Goal: Task Accomplishment & Management: Manage account settings

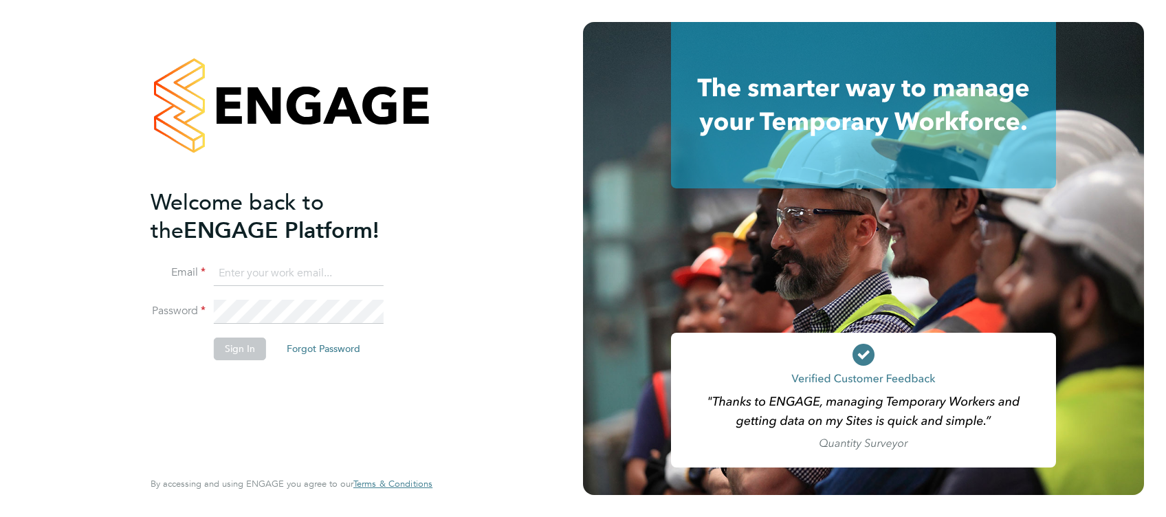
type input "jonathan.convery@countrysidepartnerships.com"
click at [247, 357] on button "Sign In" at bounding box center [240, 349] width 52 height 22
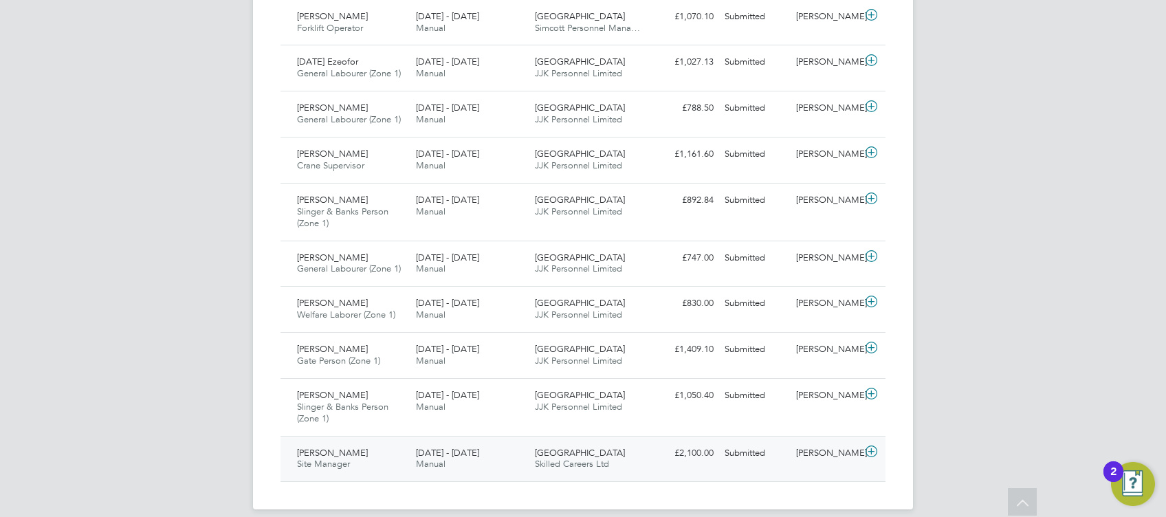
click at [874, 446] on icon at bounding box center [871, 451] width 17 height 11
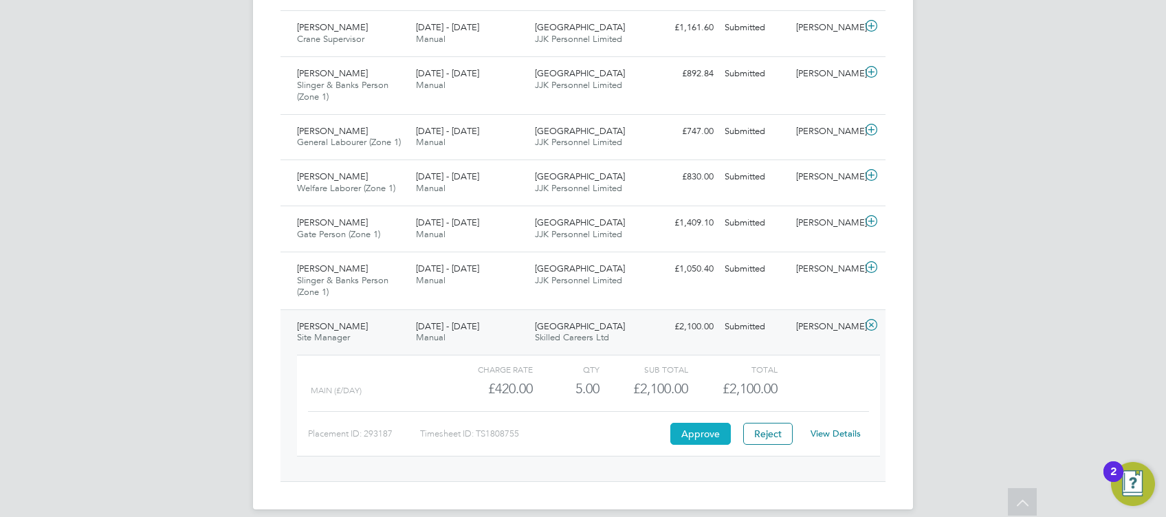
click at [700, 423] on button "Approve" at bounding box center [700, 434] width 60 height 22
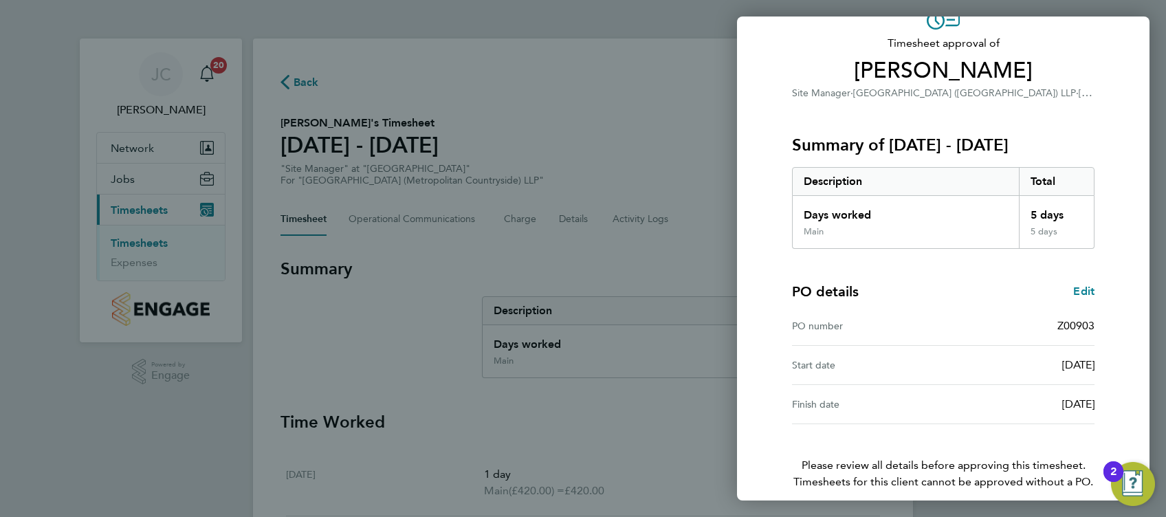
scroll to position [141, 0]
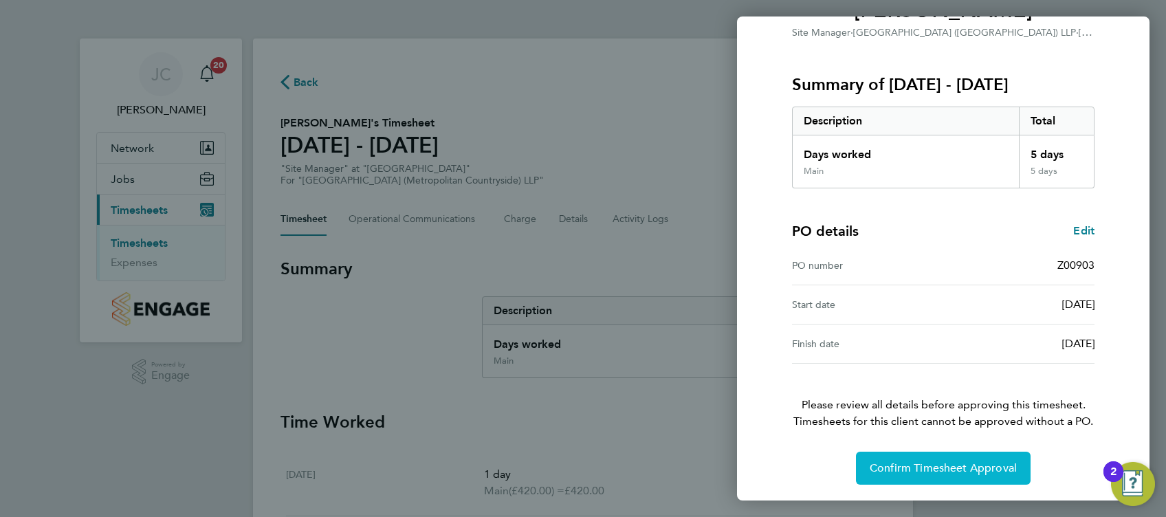
click at [973, 467] on span "Confirm Timesheet Approval" at bounding box center [943, 468] width 147 height 14
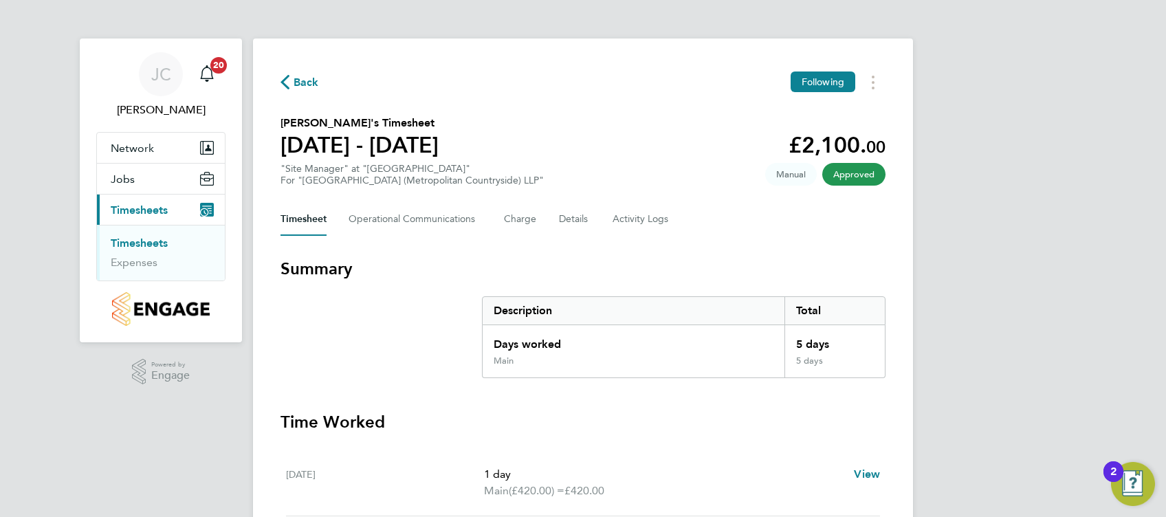
click at [143, 239] on link "Timesheets" at bounding box center [139, 242] width 57 height 13
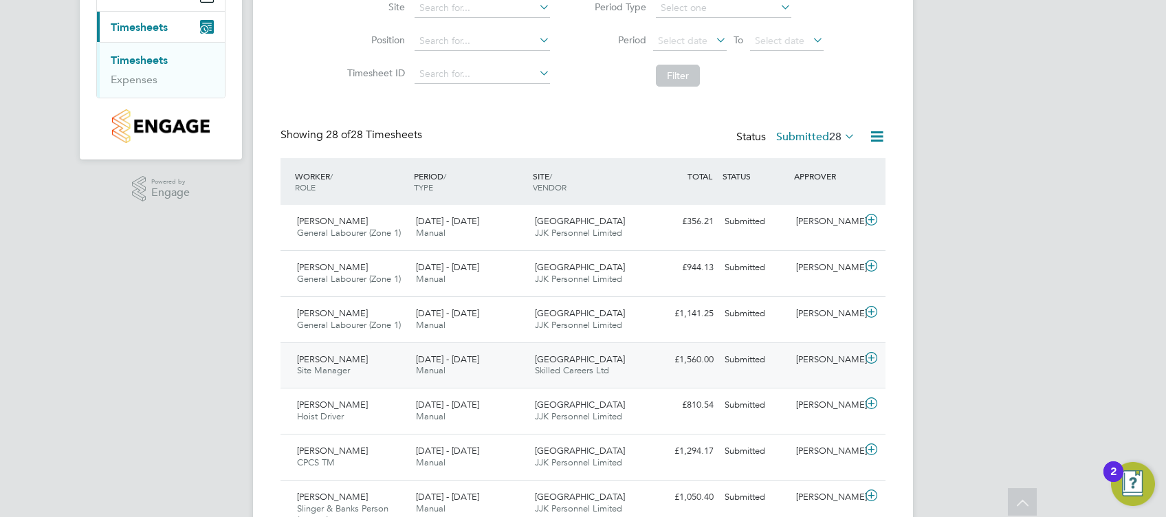
click at [870, 358] on icon at bounding box center [871, 358] width 17 height 11
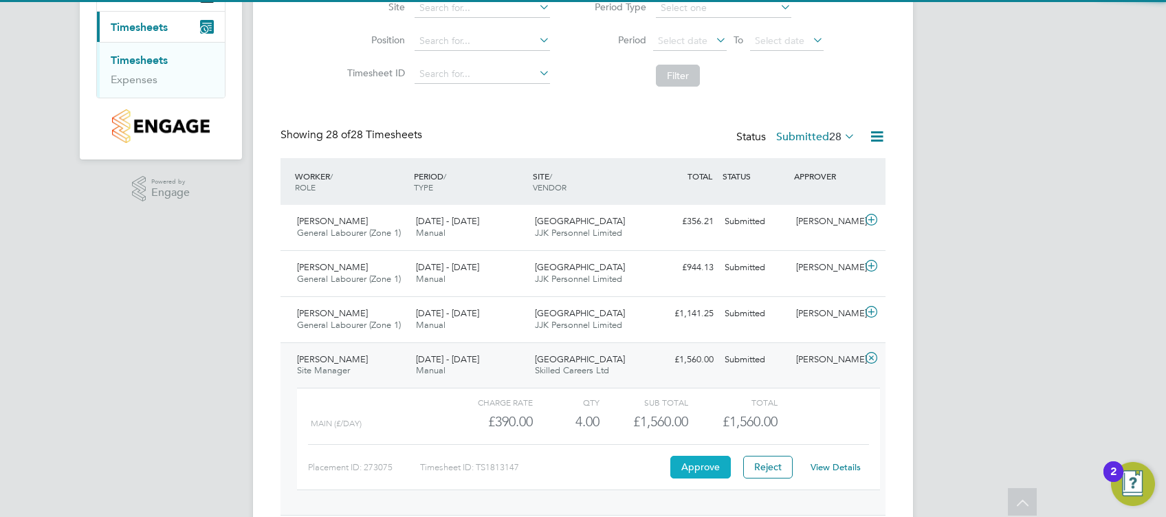
click at [697, 458] on button "Approve" at bounding box center [700, 467] width 60 height 22
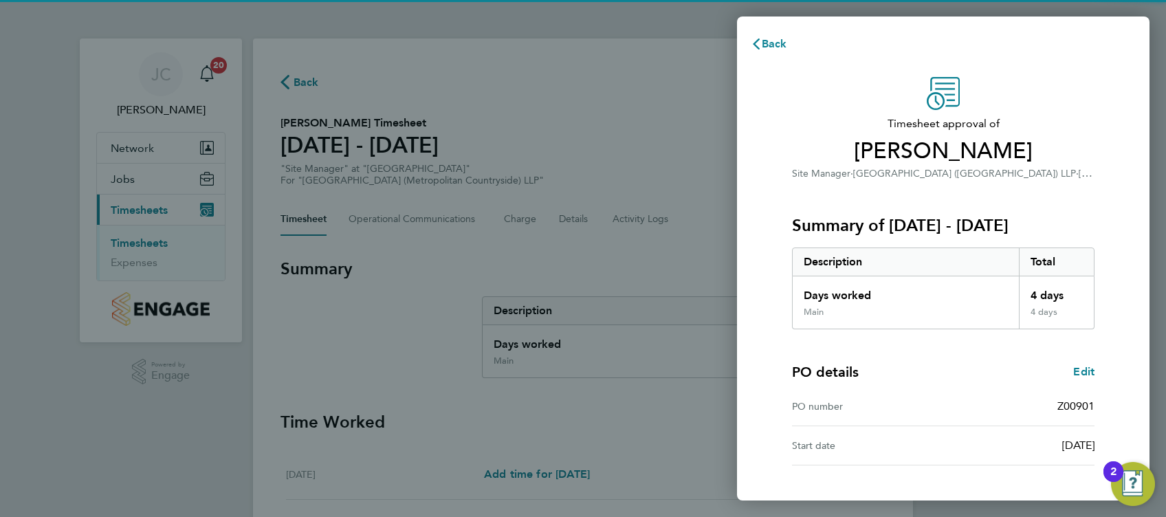
scroll to position [102, 0]
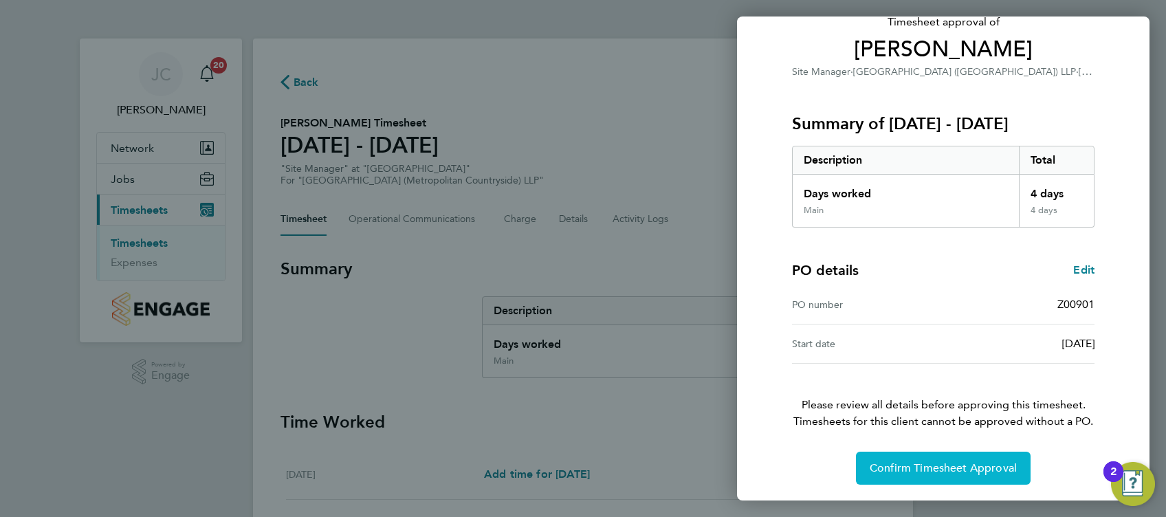
click at [913, 454] on button "Confirm Timesheet Approval" at bounding box center [943, 468] width 175 height 33
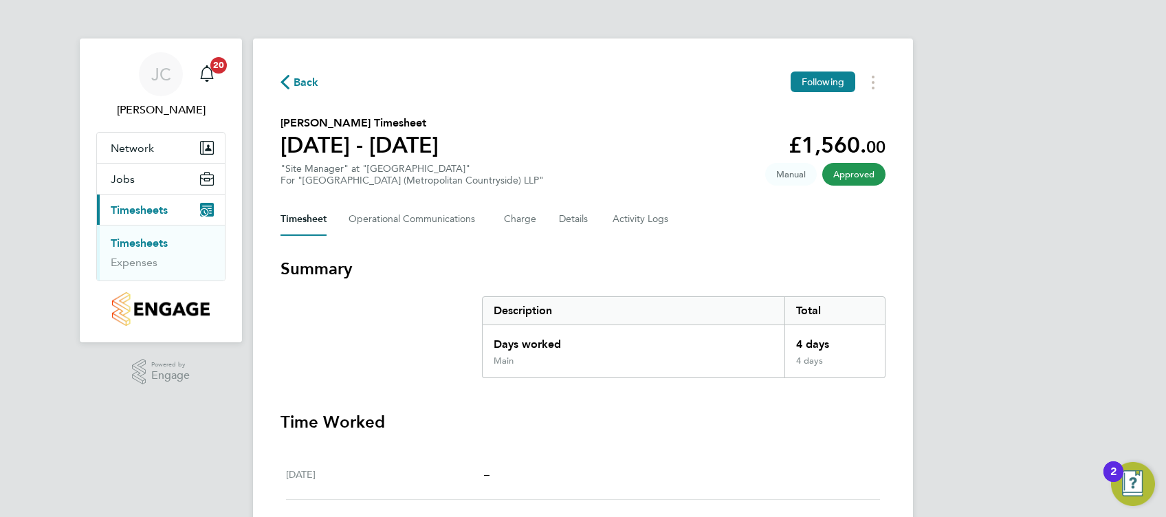
click at [161, 236] on link "Timesheets" at bounding box center [139, 242] width 57 height 13
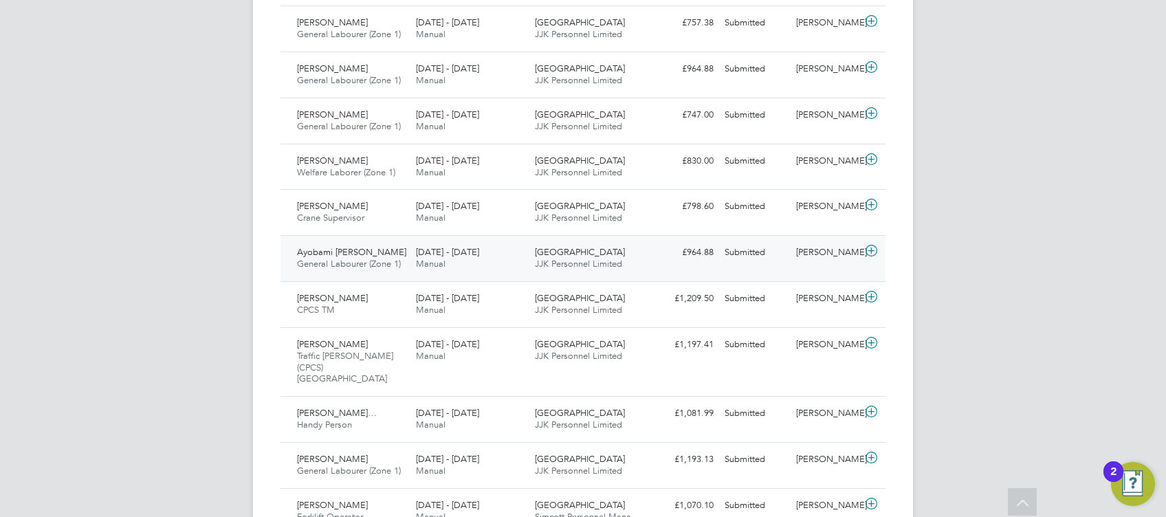
scroll to position [1020, 0]
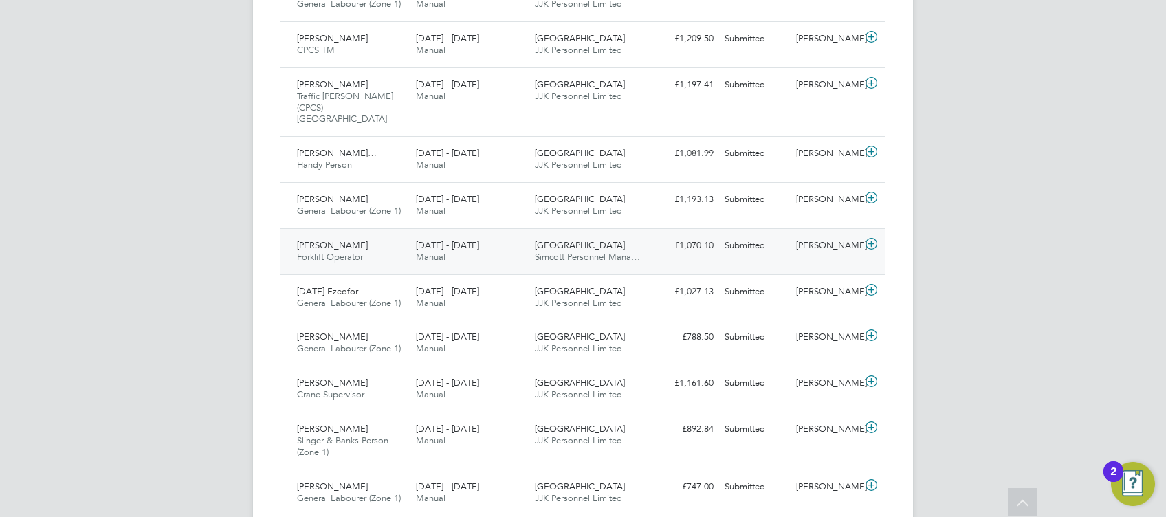
click at [356, 251] on span "Forklift Operator" at bounding box center [330, 257] width 66 height 12
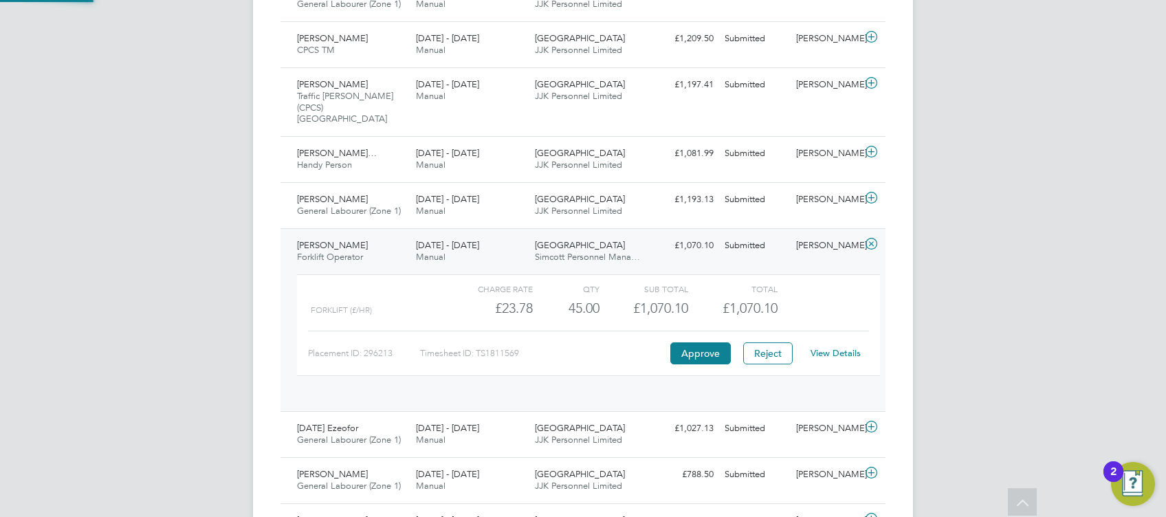
scroll to position [23, 134]
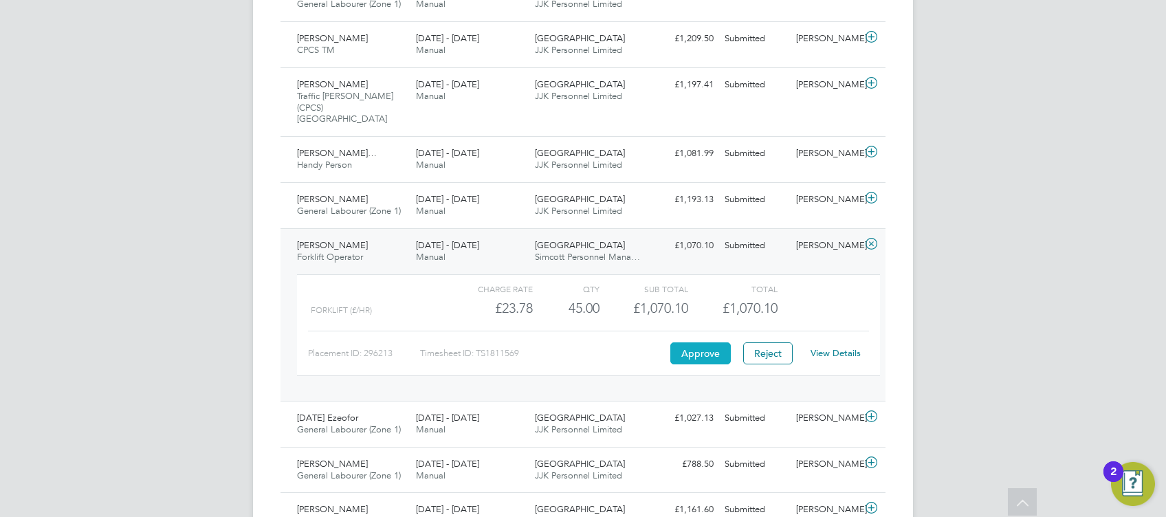
click at [720, 344] on button "Approve" at bounding box center [700, 353] width 60 height 22
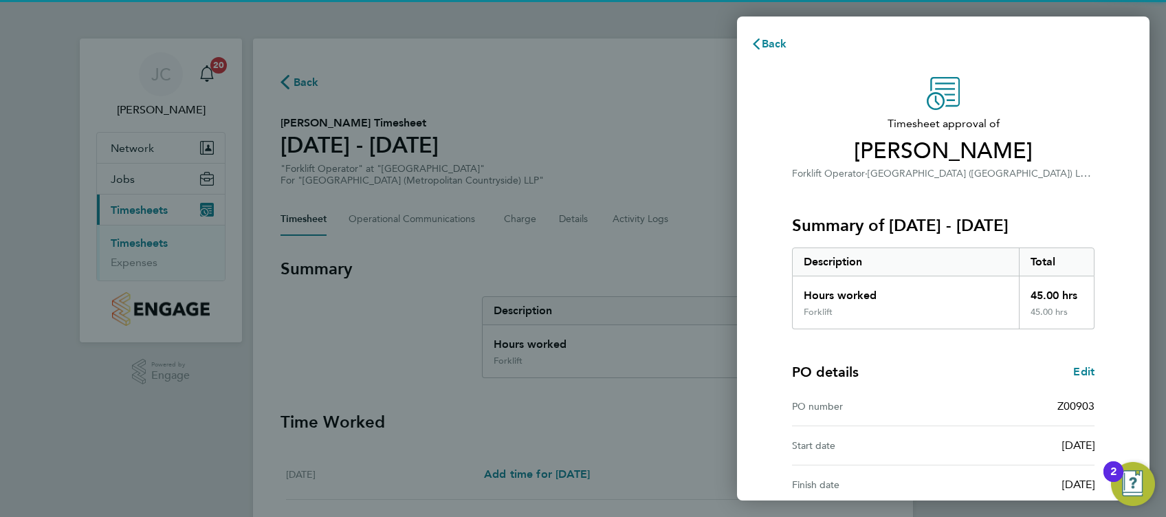
scroll to position [141, 0]
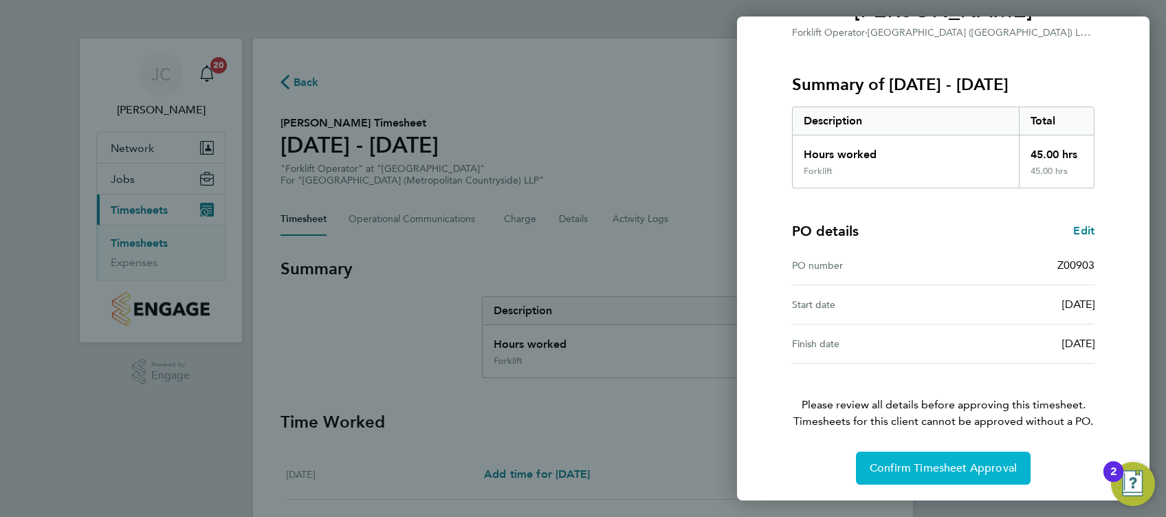
click at [896, 462] on span "Confirm Timesheet Approval" at bounding box center [943, 468] width 147 height 14
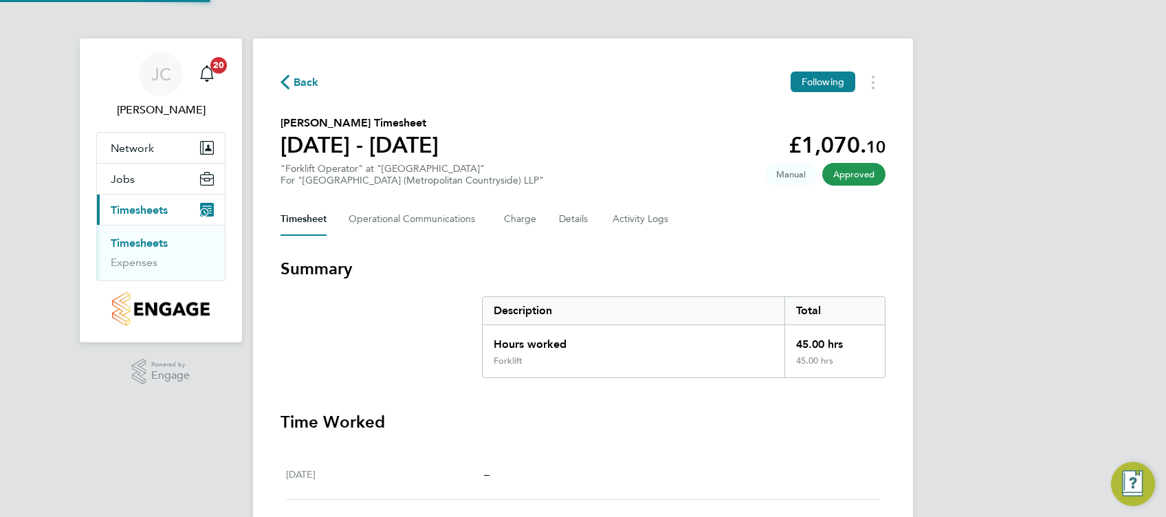
drag, startPoint x: 157, startPoint y: 241, endPoint x: 165, endPoint y: 239, distance: 7.7
click at [157, 241] on link "Timesheets" at bounding box center [139, 242] width 57 height 13
